Goal: Check status: Check status

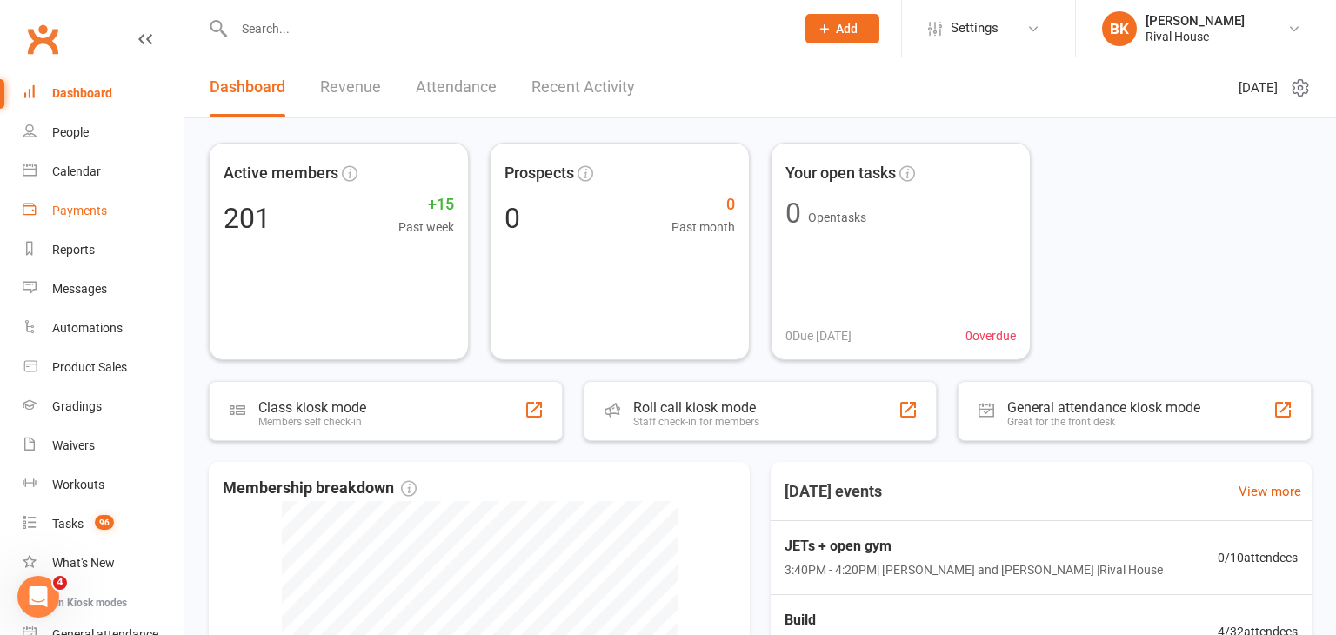
click at [95, 207] on div "Payments" at bounding box center [79, 211] width 55 height 14
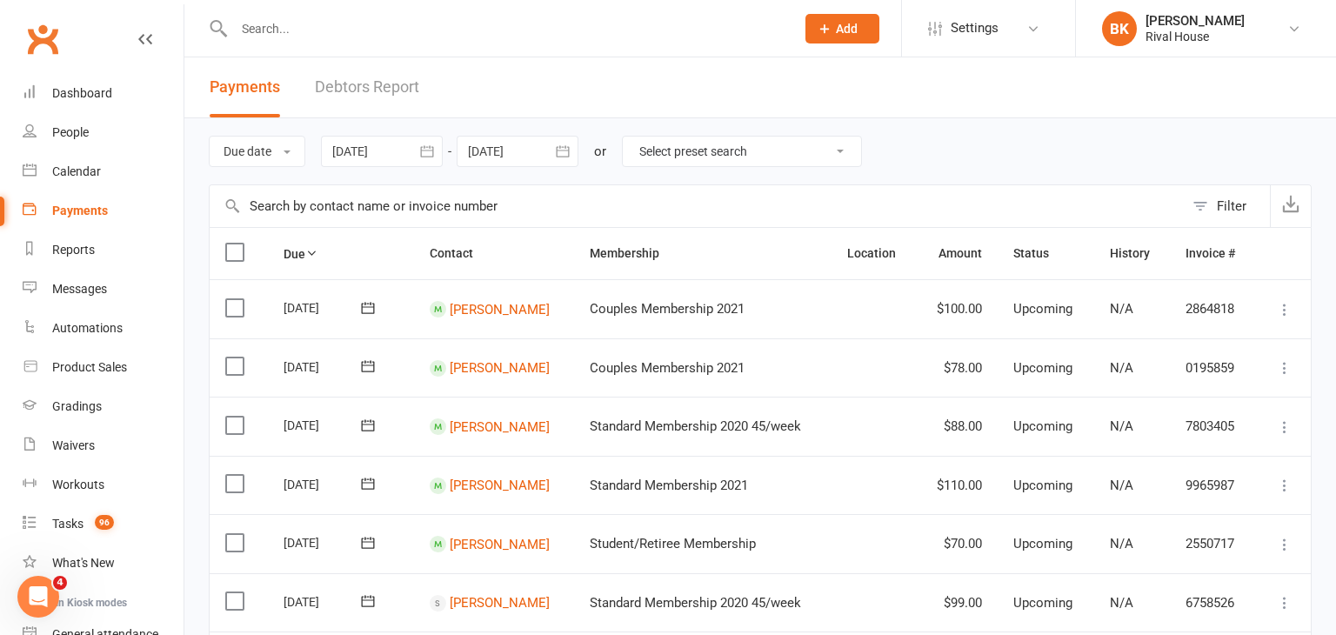
click at [431, 144] on icon "button" at bounding box center [426, 151] width 17 height 17
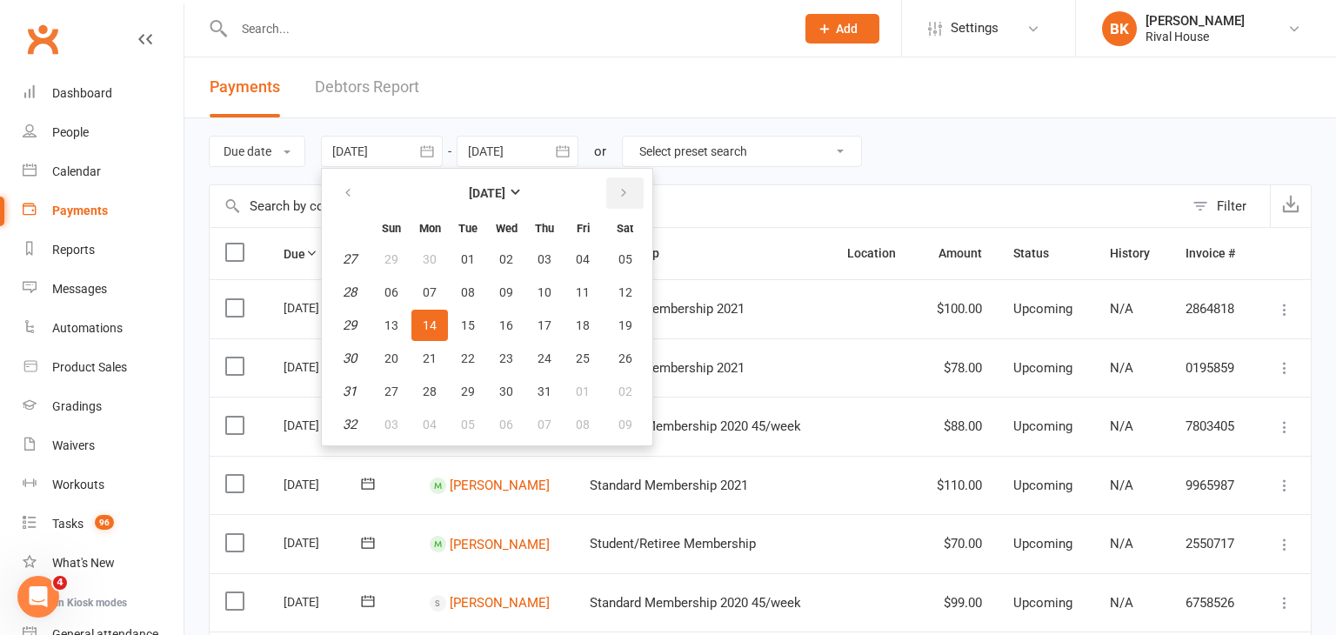
click at [627, 188] on icon "button" at bounding box center [624, 193] width 12 height 14
click at [430, 318] on span "11" at bounding box center [430, 325] width 14 height 14
type input "[DATE]"
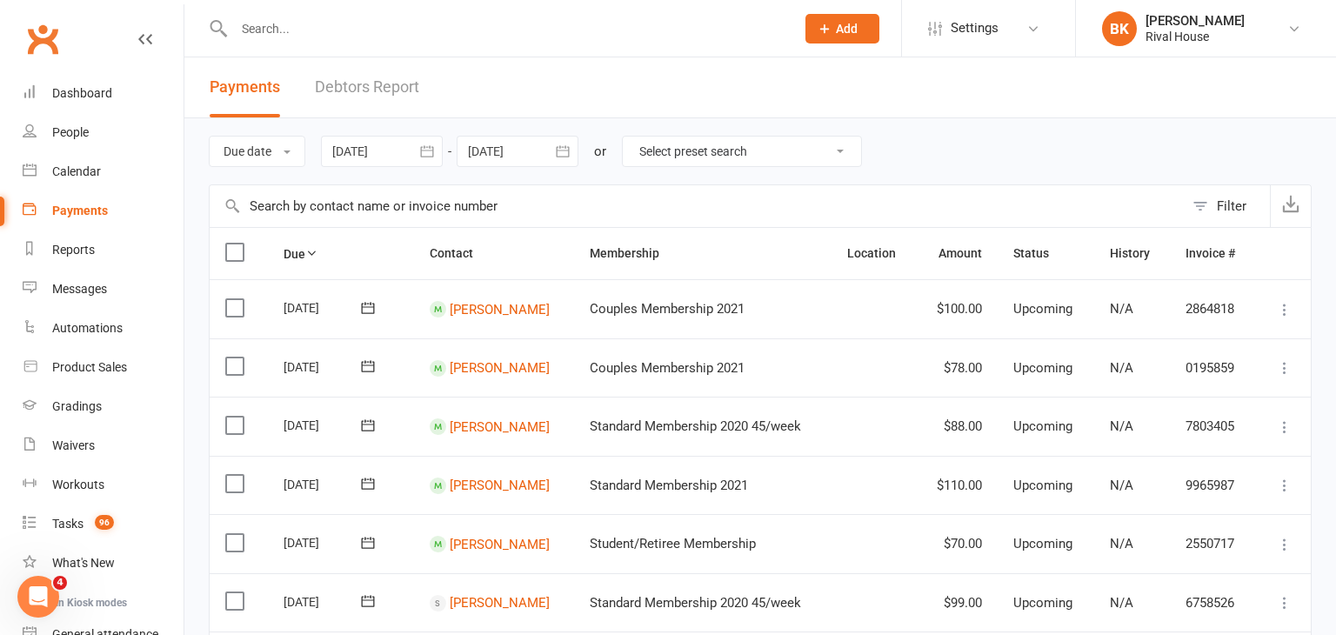
click at [567, 152] on icon "button" at bounding box center [562, 151] width 17 height 17
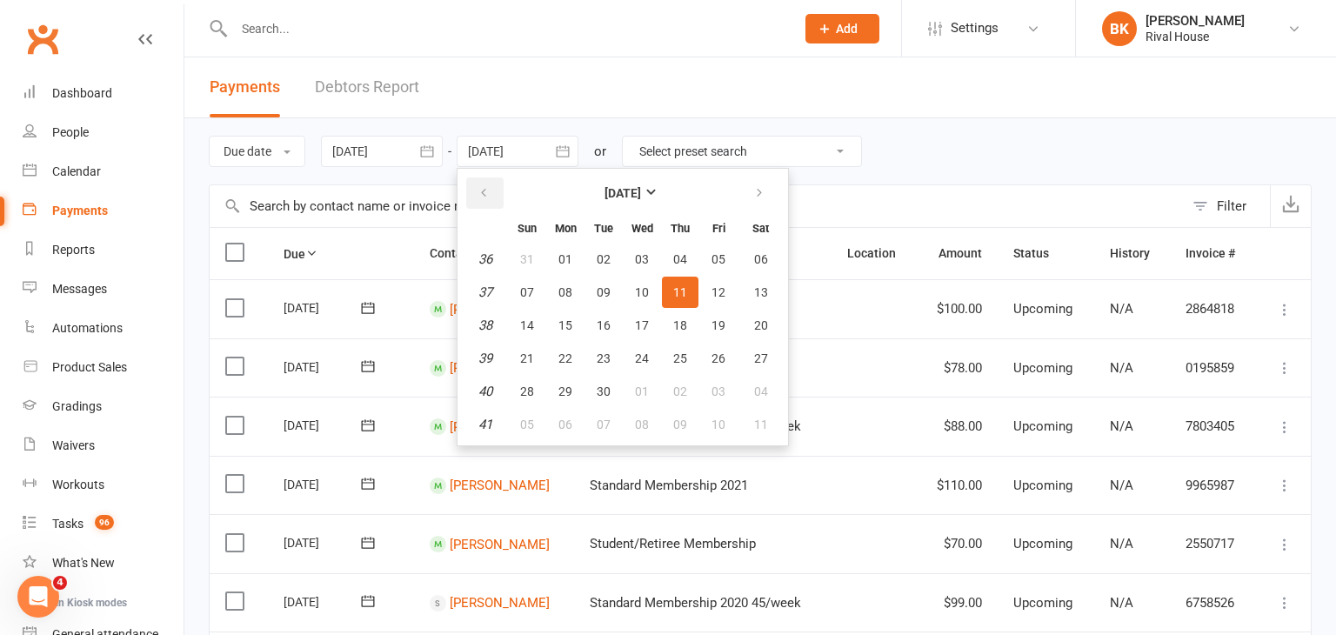
click at [490, 191] on icon "button" at bounding box center [484, 193] width 12 height 14
click at [768, 322] on button "16" at bounding box center [761, 325] width 44 height 31
type input "[DATE]"
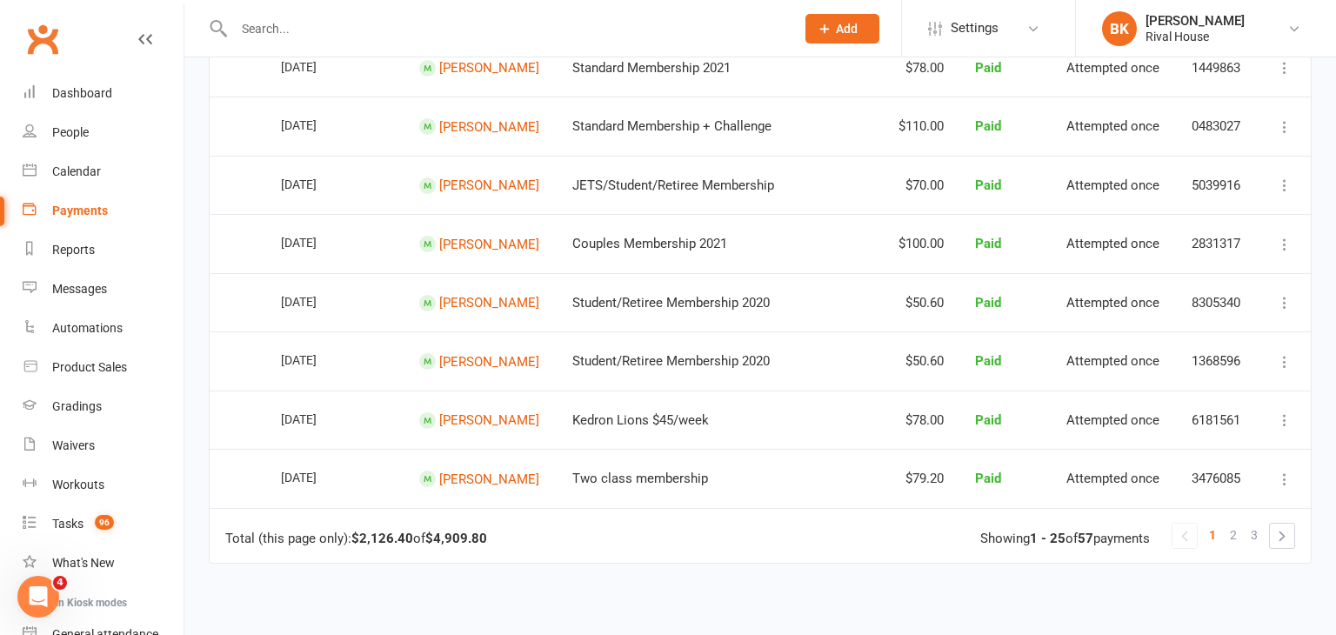
scroll to position [1240, 0]
click at [1272, 537] on link at bounding box center [1282, 535] width 24 height 24
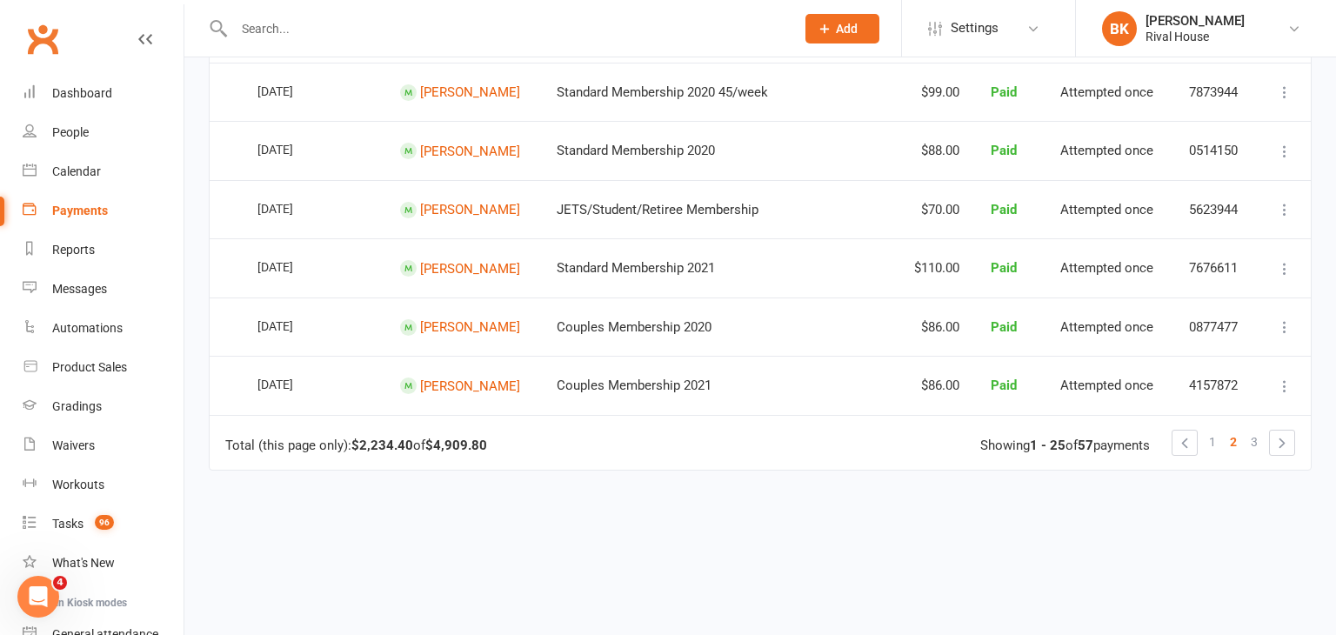
scroll to position [1329, 0]
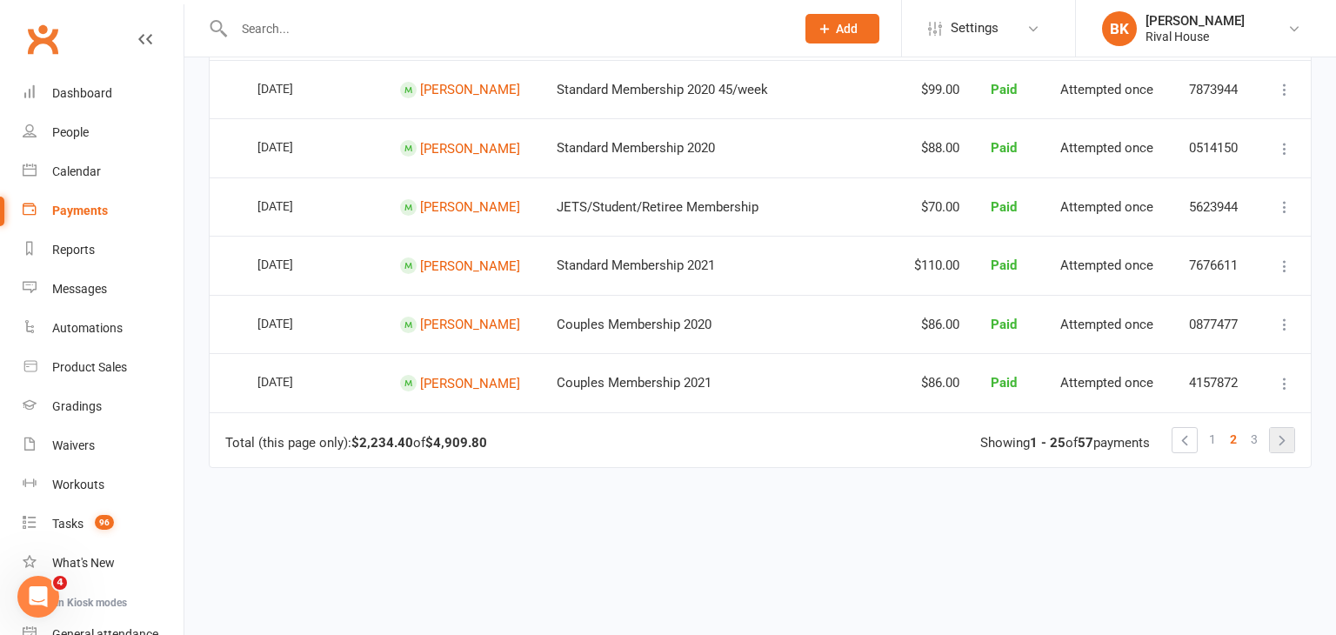
click at [1275, 438] on link at bounding box center [1282, 440] width 24 height 24
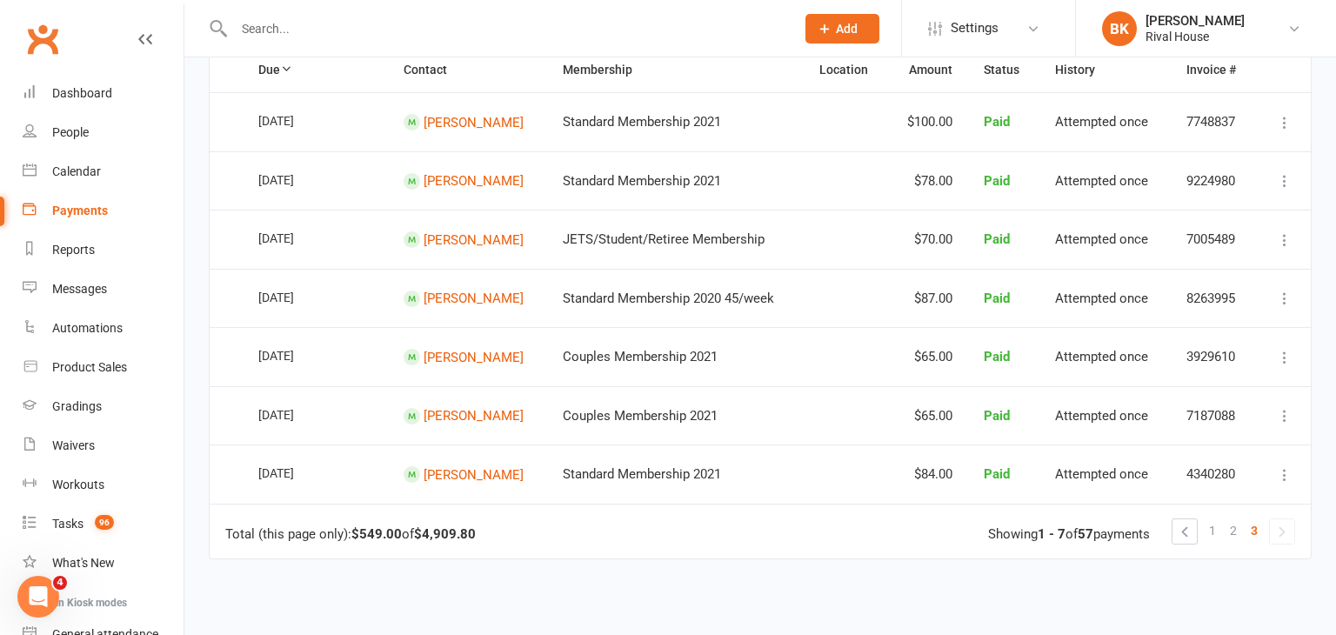
scroll to position [182, 0]
